Goal: Browse casually

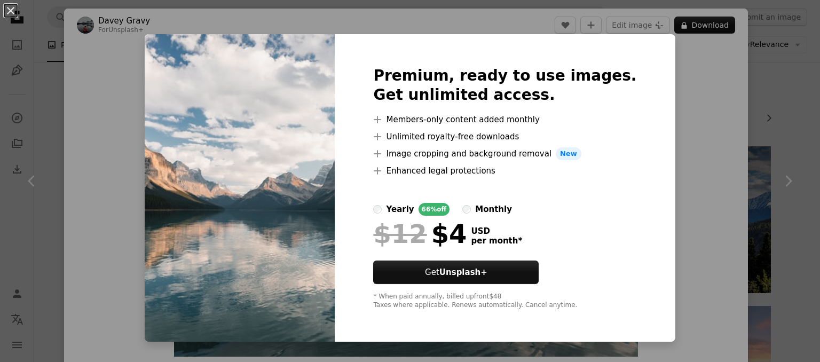
scroll to position [2240, 0]
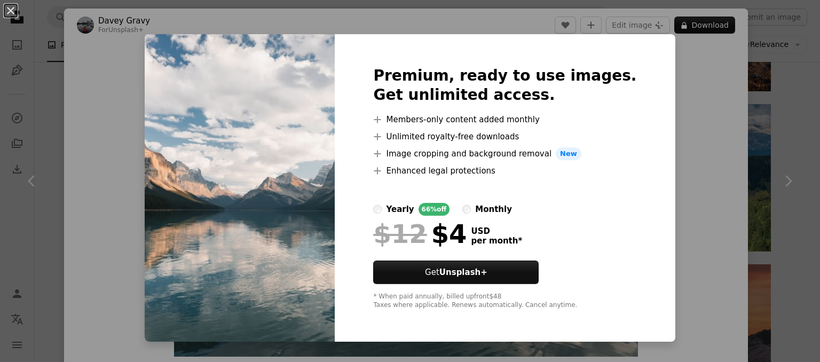
click at [679, 129] on div "An X shape Premium, ready to use images. Get unlimited access. A plus sign Memb…" at bounding box center [410, 181] width 820 height 362
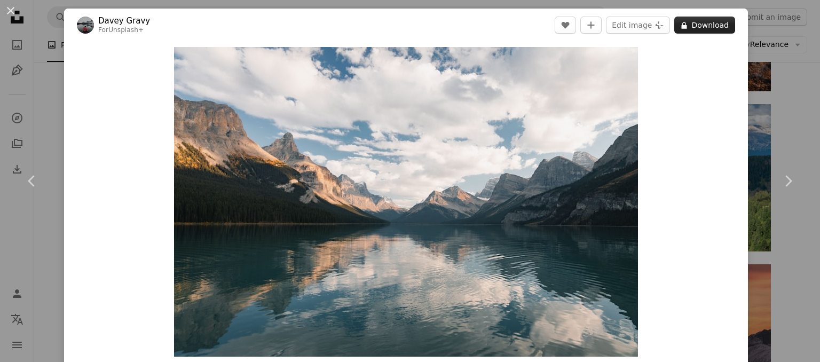
click at [692, 24] on button "A lock Download" at bounding box center [704, 25] width 61 height 17
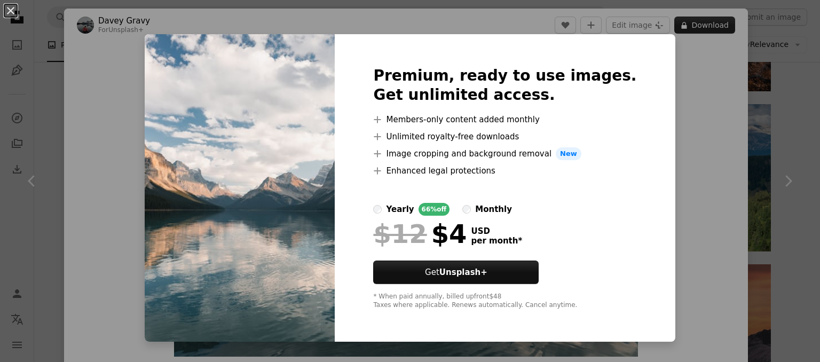
click at [669, 127] on div "An X shape Premium, ready to use images. Get unlimited access. A plus sign Memb…" at bounding box center [410, 181] width 820 height 362
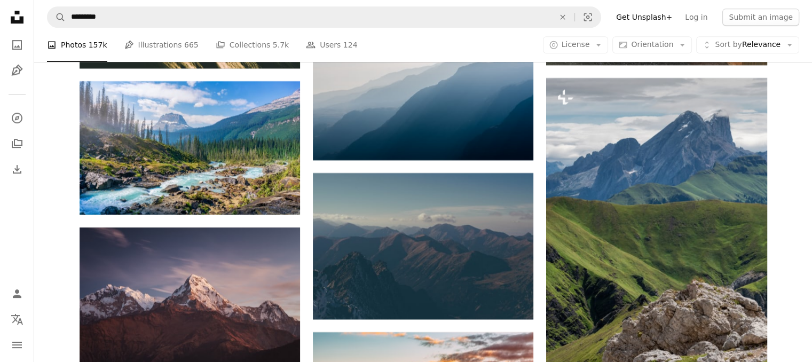
scroll to position [4705, 0]
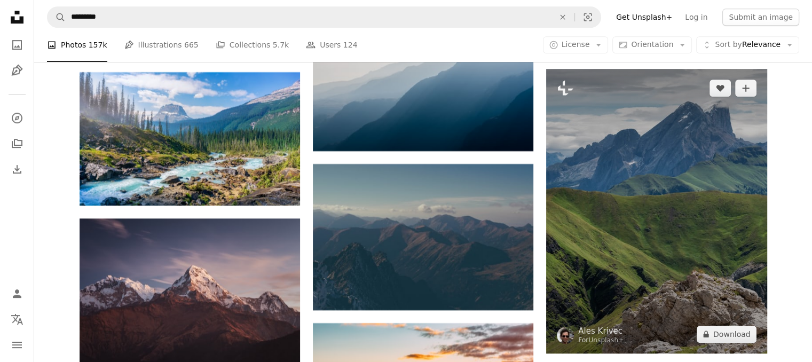
drag, startPoint x: 616, startPoint y: 191, endPoint x: 627, endPoint y: 209, distance: 22.1
click at [627, 209] on img at bounding box center [656, 211] width 221 height 285
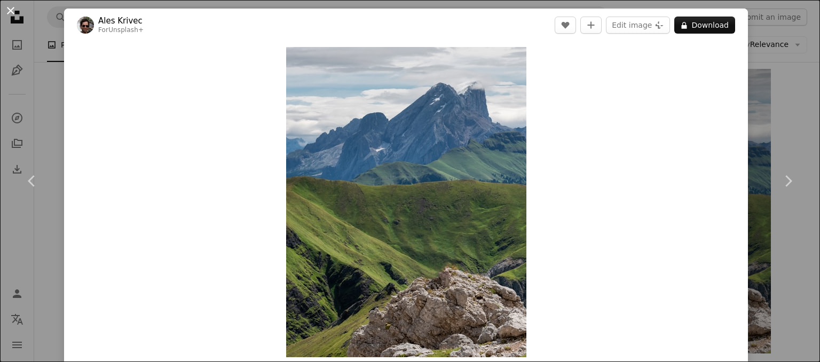
click at [9, 6] on button "An X shape" at bounding box center [10, 10] width 13 height 13
